Goal: Task Accomplishment & Management: Use online tool/utility

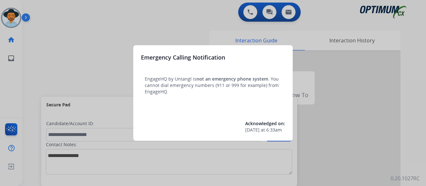
click at [356, 120] on div at bounding box center [213, 93] width 426 height 186
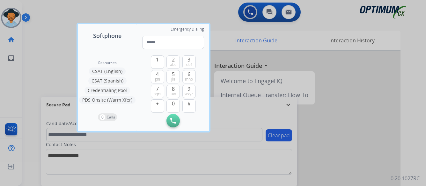
click at [356, 120] on div at bounding box center [213, 93] width 426 height 186
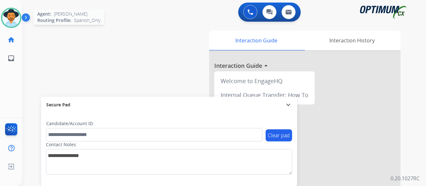
click at [18, 19] on img at bounding box center [11, 18] width 18 height 18
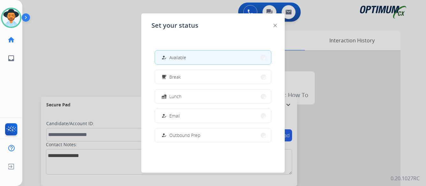
click at [107, 68] on div at bounding box center [213, 93] width 426 height 186
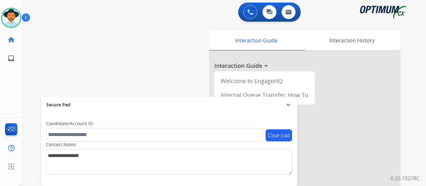
click at [25, 18] on img at bounding box center [27, 19] width 11 height 12
